Goal: Register for event/course

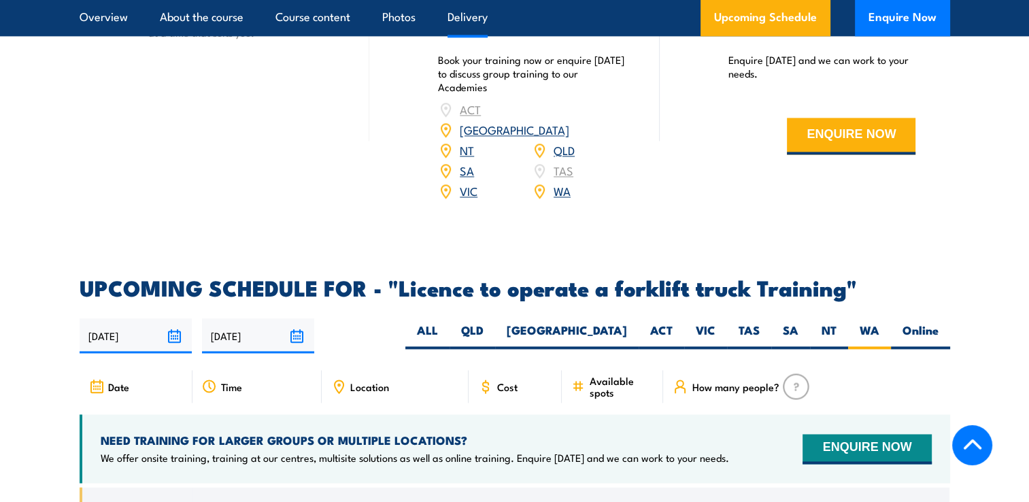
scroll to position [2005, 0]
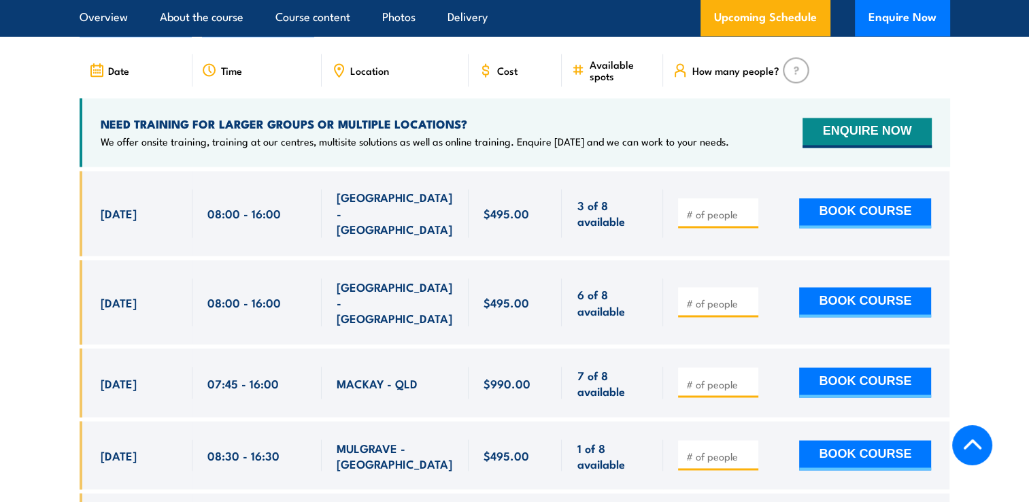
scroll to position [2313, 0]
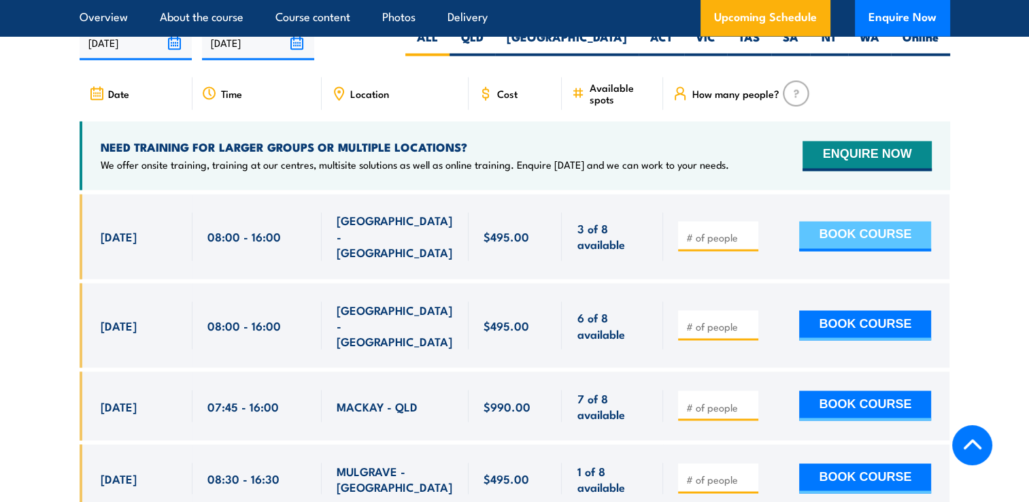
click at [845, 221] on button "BOOK COURSE" at bounding box center [865, 236] width 132 height 30
click at [857, 221] on button "BOOK COURSE" at bounding box center [865, 236] width 132 height 30
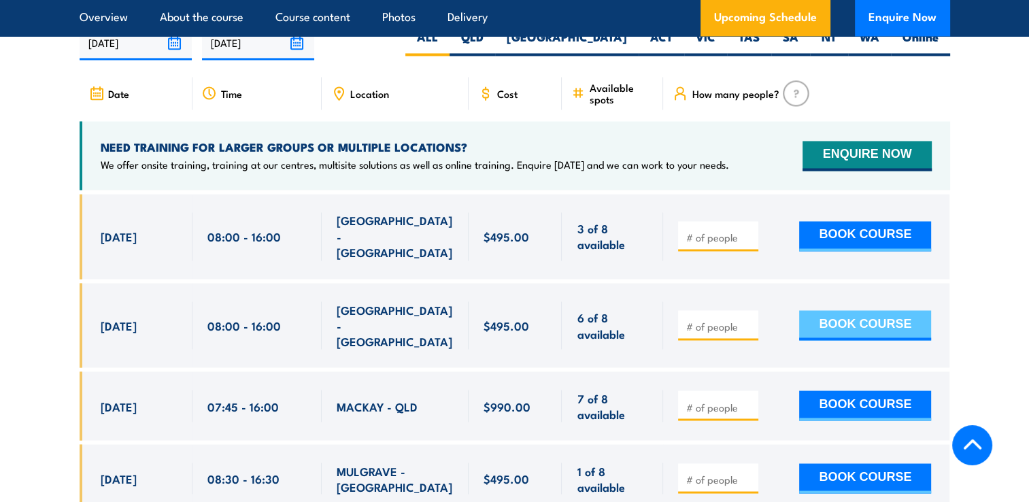
click at [891, 310] on button "BOOK COURSE" at bounding box center [865, 325] width 132 height 30
type input "1"
click at [748, 319] on input "1" at bounding box center [720, 326] width 68 height 14
click at [855, 310] on button "BOOK COURSE" at bounding box center [865, 325] width 132 height 30
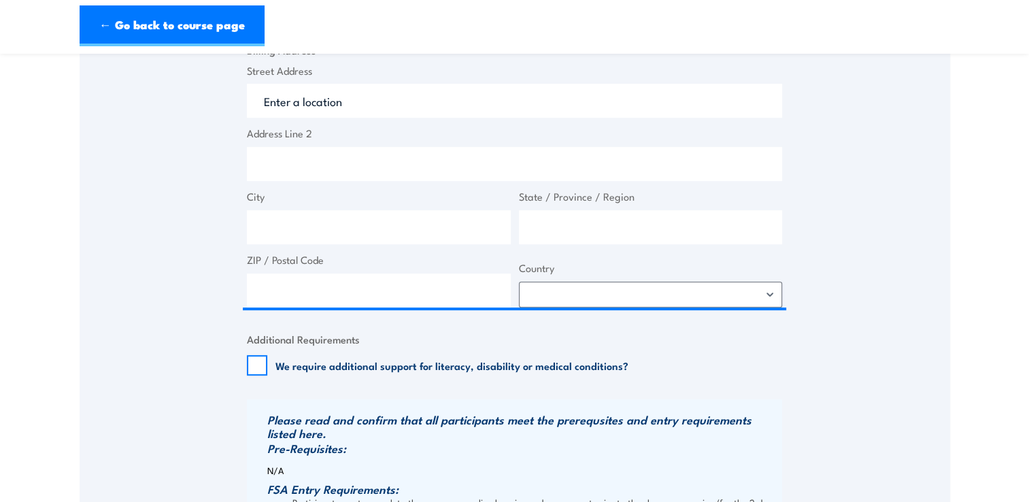
scroll to position [1021, 0]
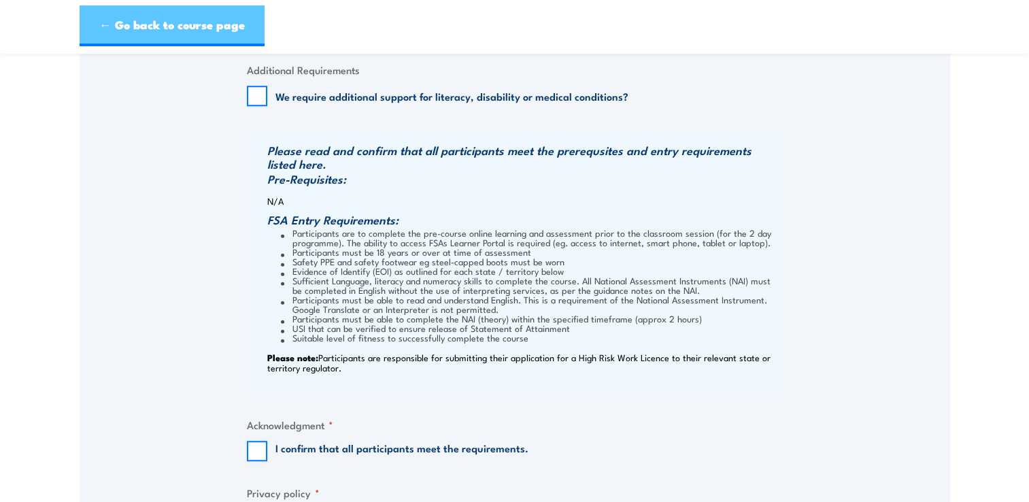
click at [116, 24] on link "← Go back to course page" at bounding box center [172, 25] width 185 height 41
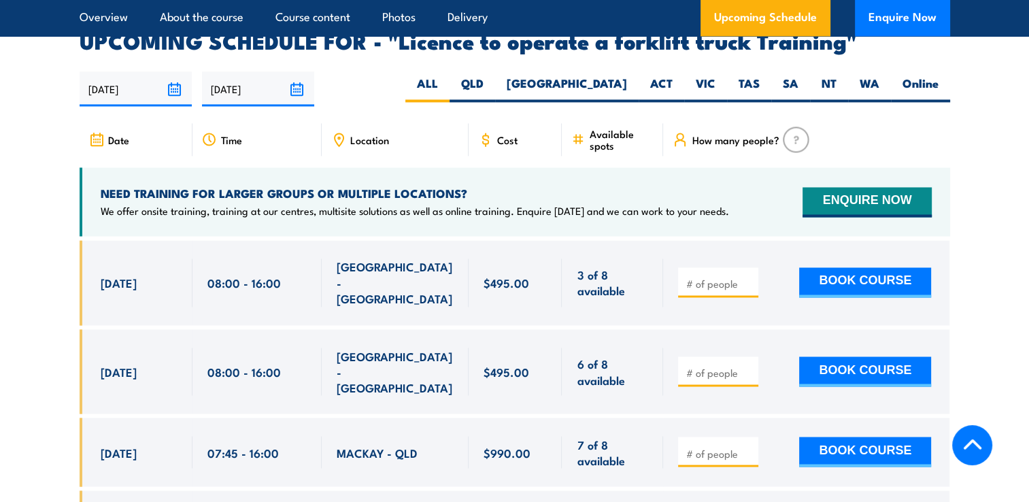
scroll to position [2277, 0]
